Goal: Information Seeking & Learning: Learn about a topic

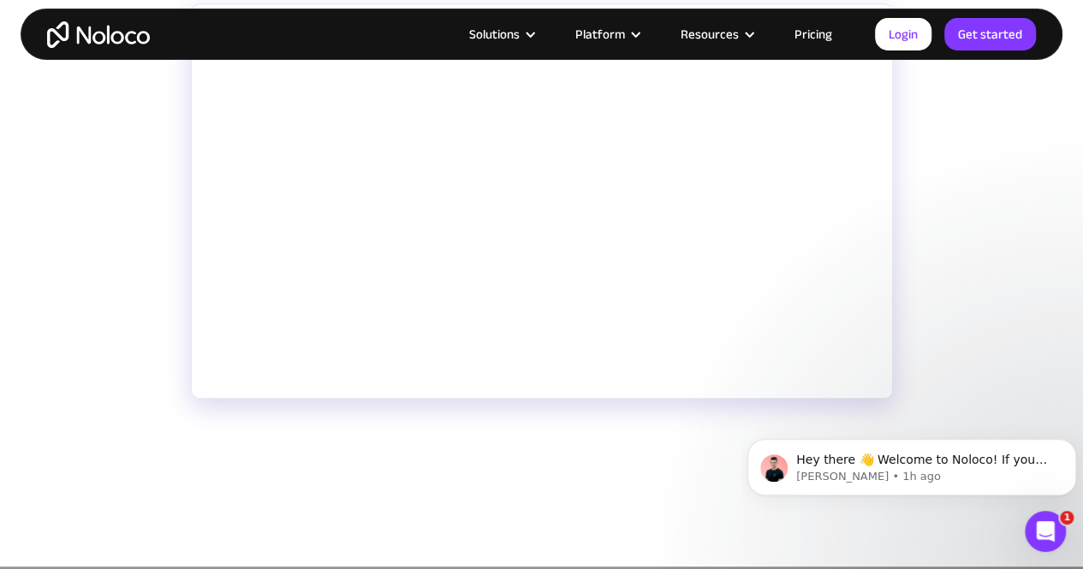
scroll to position [435, 0]
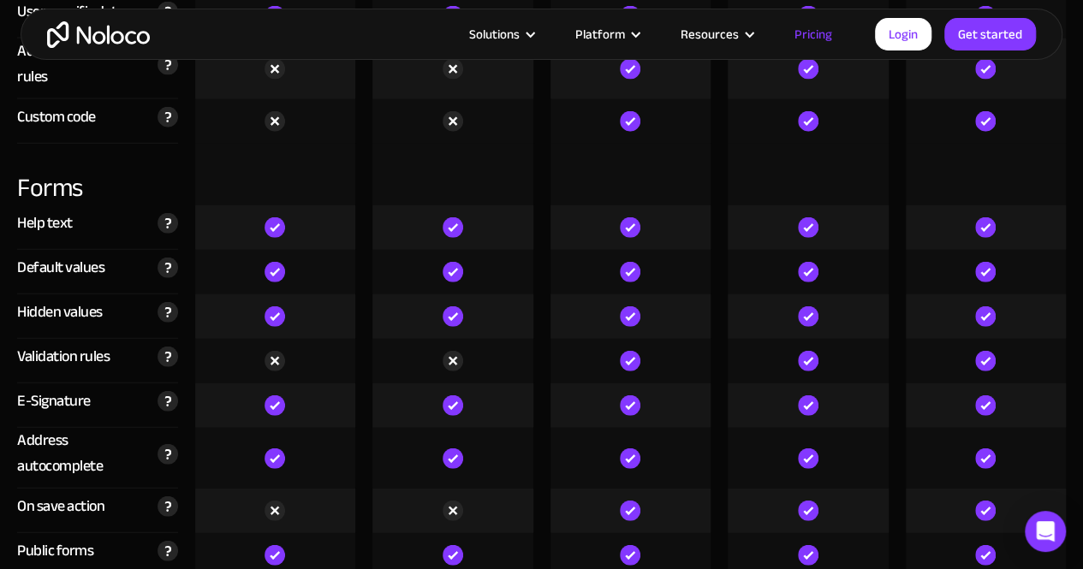
scroll to position [5186, 0]
